Goal: Transaction & Acquisition: Purchase product/service

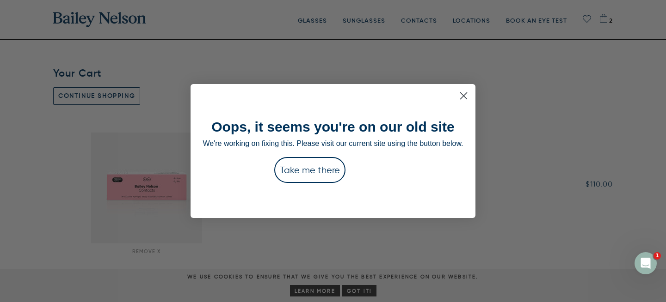
type input "Check Out"
click at [303, 173] on button "Take me there" at bounding box center [309, 170] width 71 height 26
type input "Check Out"
click at [313, 171] on button "Take me there" at bounding box center [309, 170] width 71 height 26
